Goal: Find specific page/section: Find specific page/section

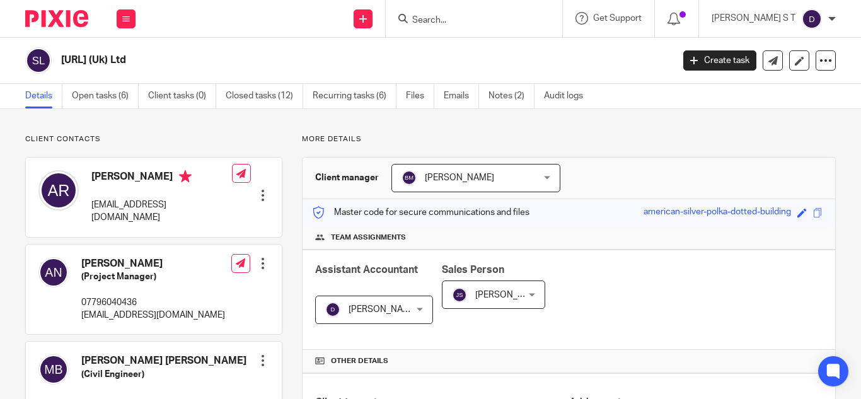
click at [473, 21] on input "Search" at bounding box center [467, 20] width 113 height 11
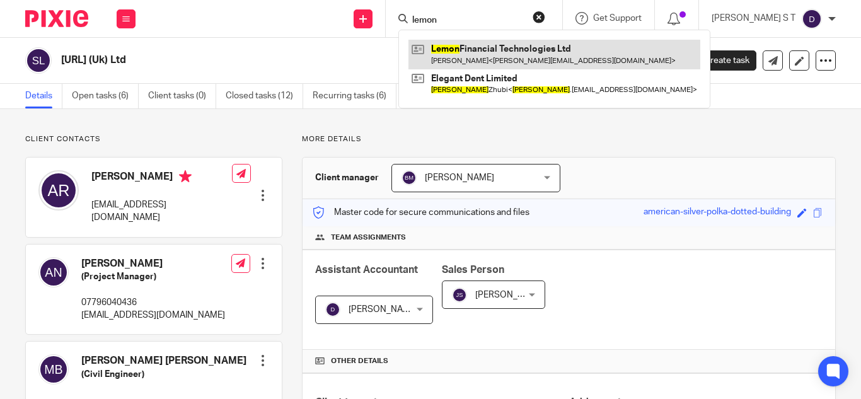
type input "lemon"
click at [550, 48] on link at bounding box center [554, 54] width 292 height 29
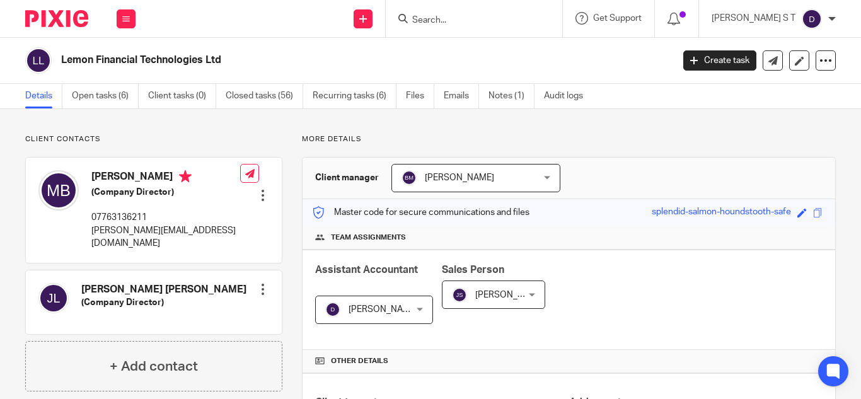
scroll to position [313, 0]
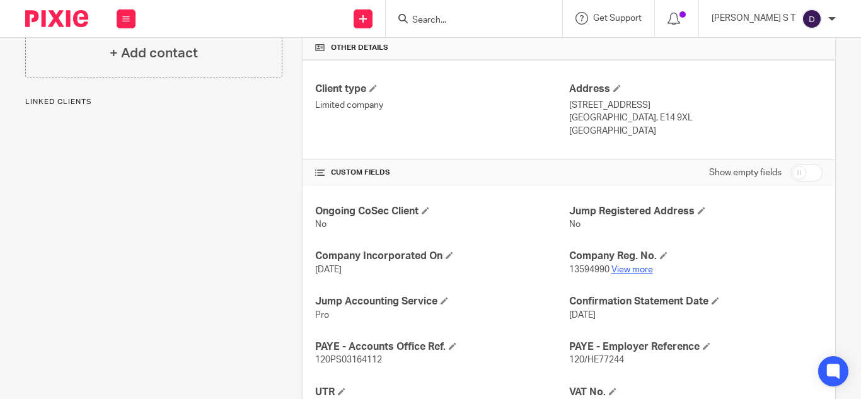
click at [627, 265] on link "View more" at bounding box center [632, 269] width 42 height 9
